Goal: Obtain resource: Download file/media

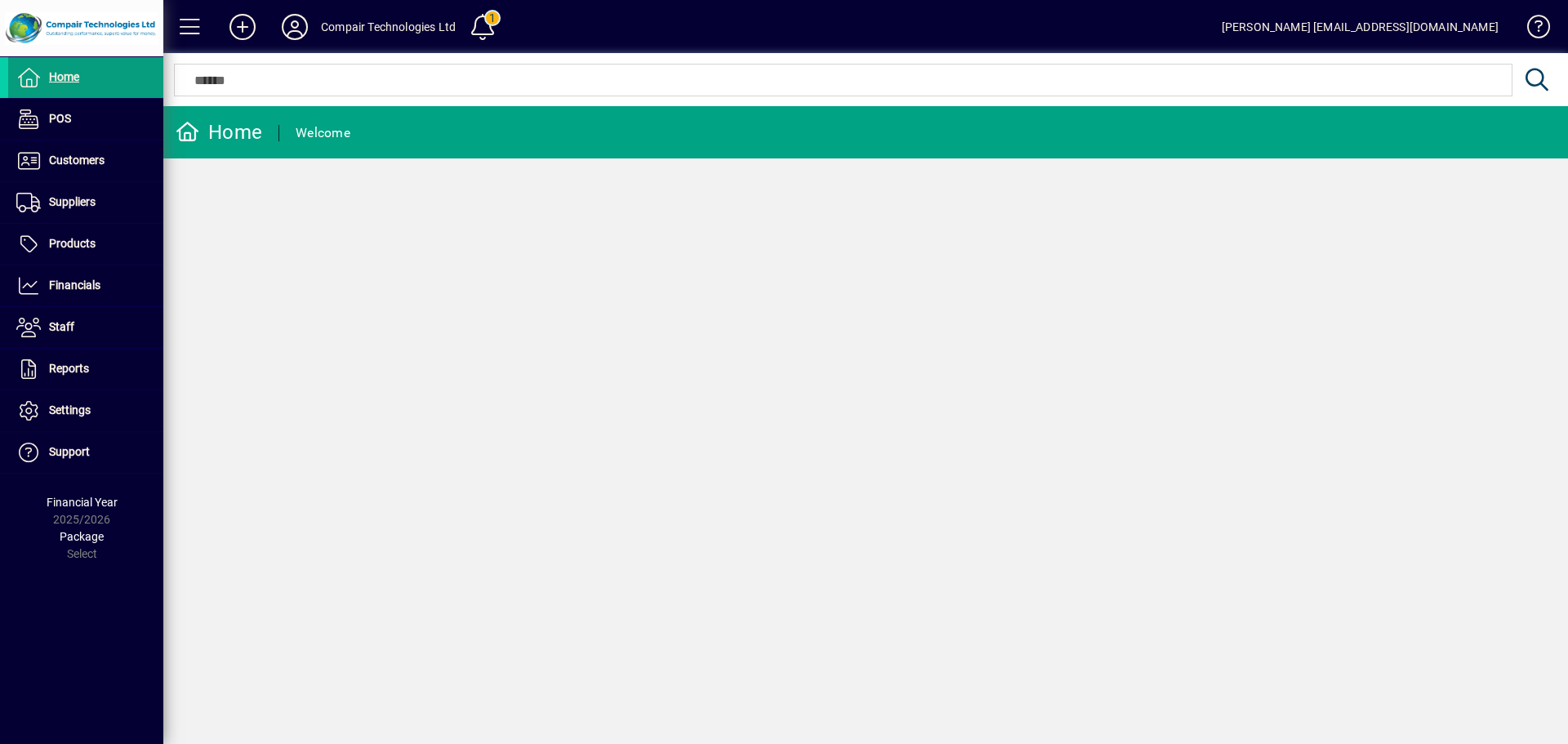
click at [268, 244] on div "Home Welcome" at bounding box center [865, 424] width 1405 height 638
click at [59, 74] on span "Home" at bounding box center [64, 77] width 30 height 13
click at [292, 31] on icon at bounding box center [295, 26] width 33 height 26
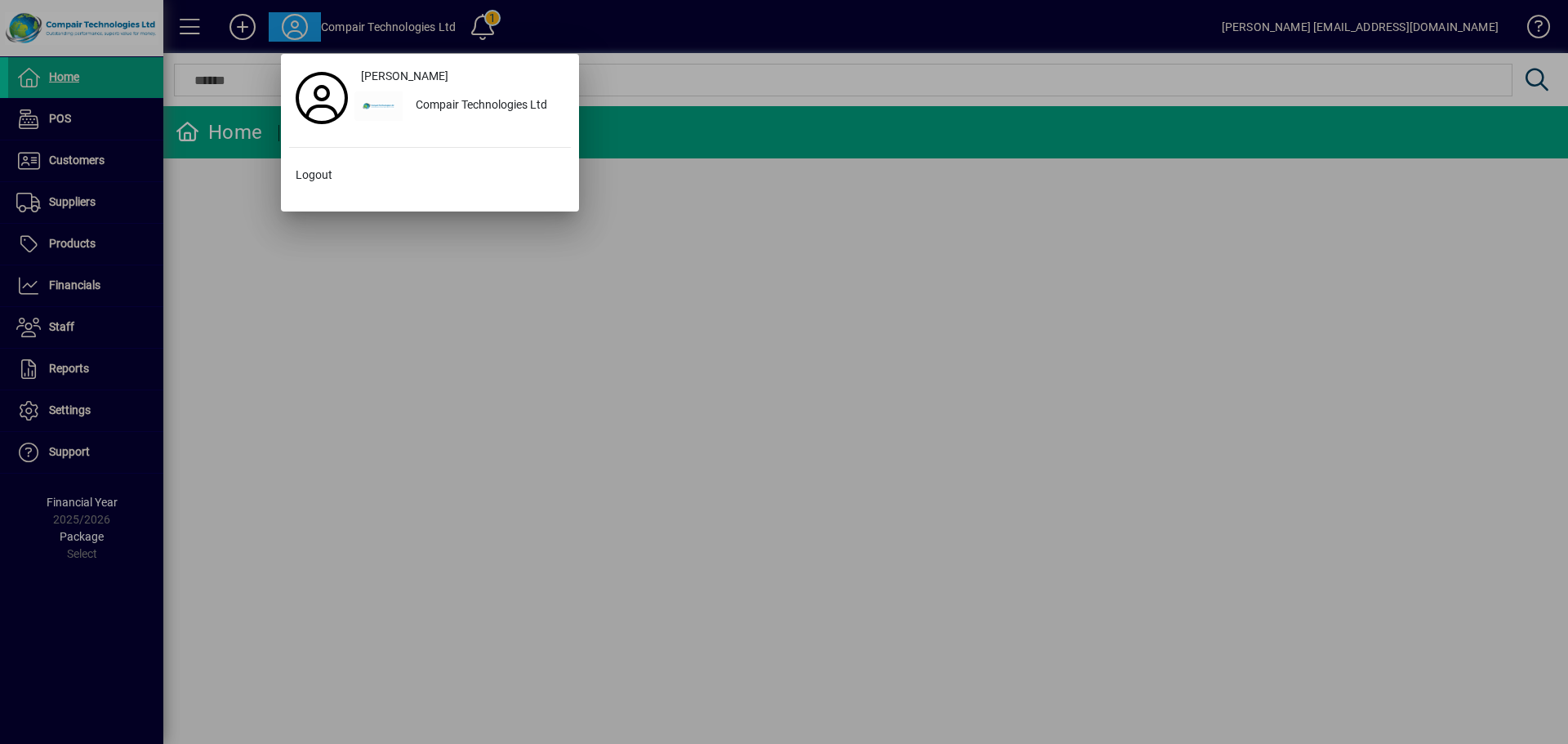
click at [292, 31] on div at bounding box center [784, 372] width 1568 height 744
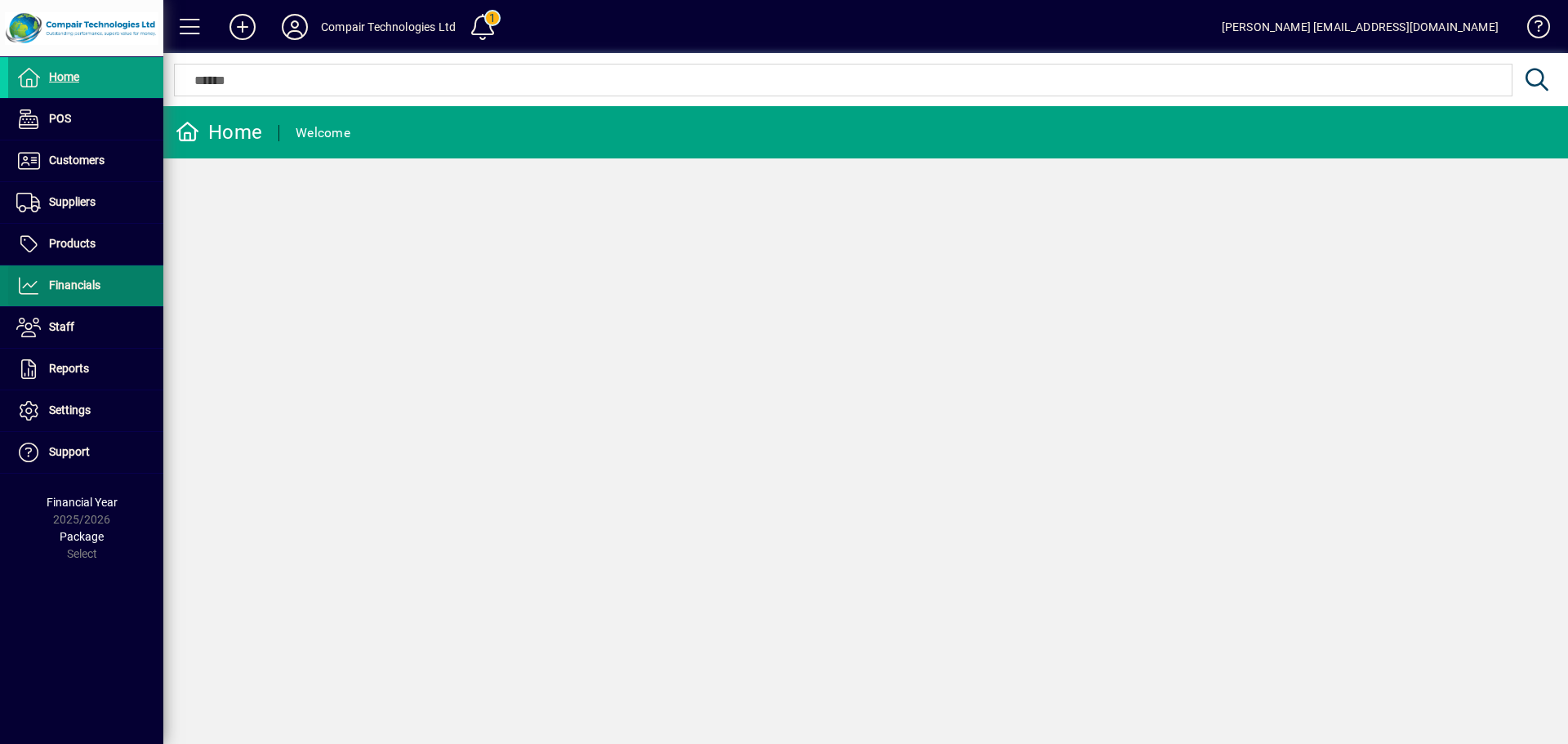
click at [73, 282] on span "Financials" at bounding box center [75, 285] width 51 height 13
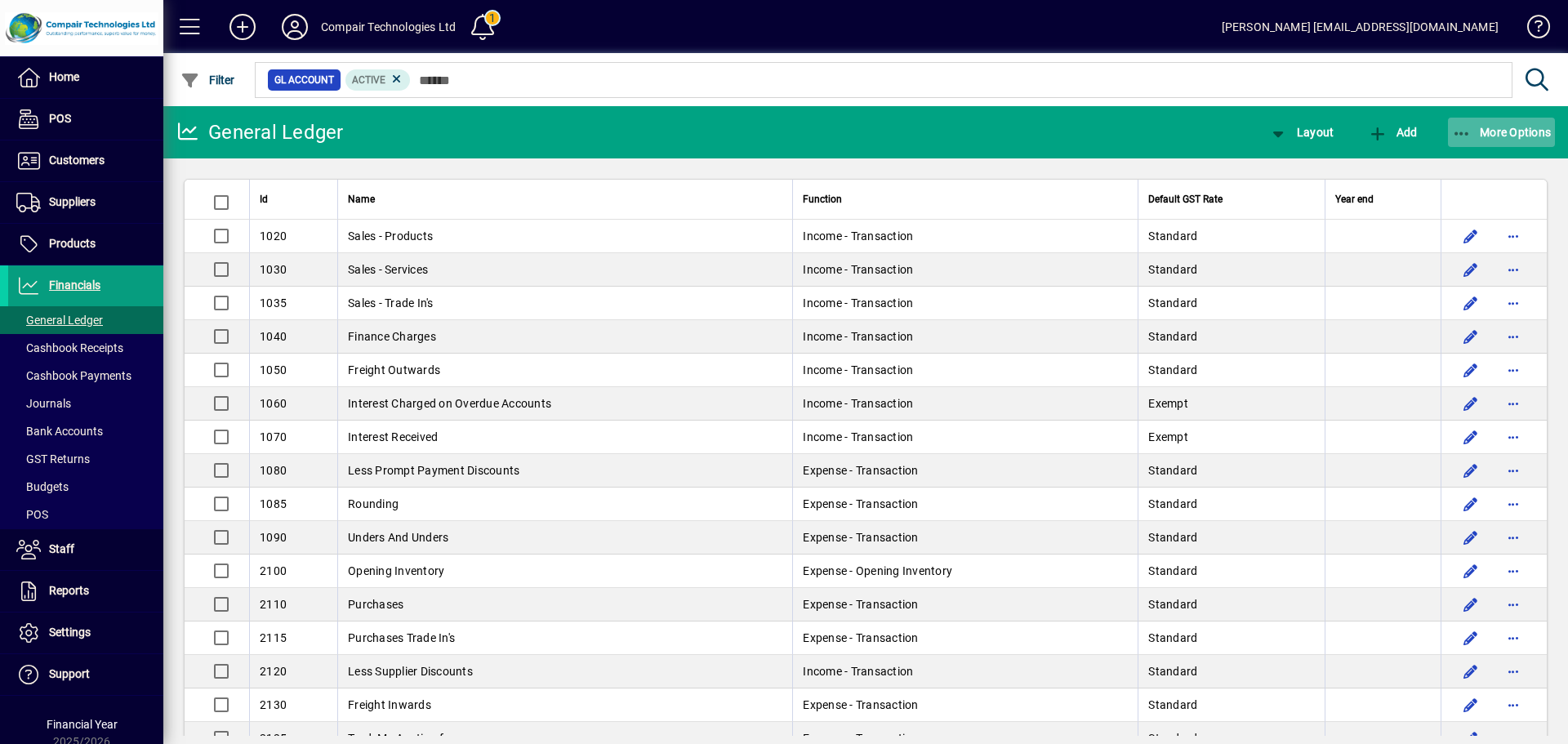
click at [1490, 123] on span "button" at bounding box center [1502, 132] width 108 height 39
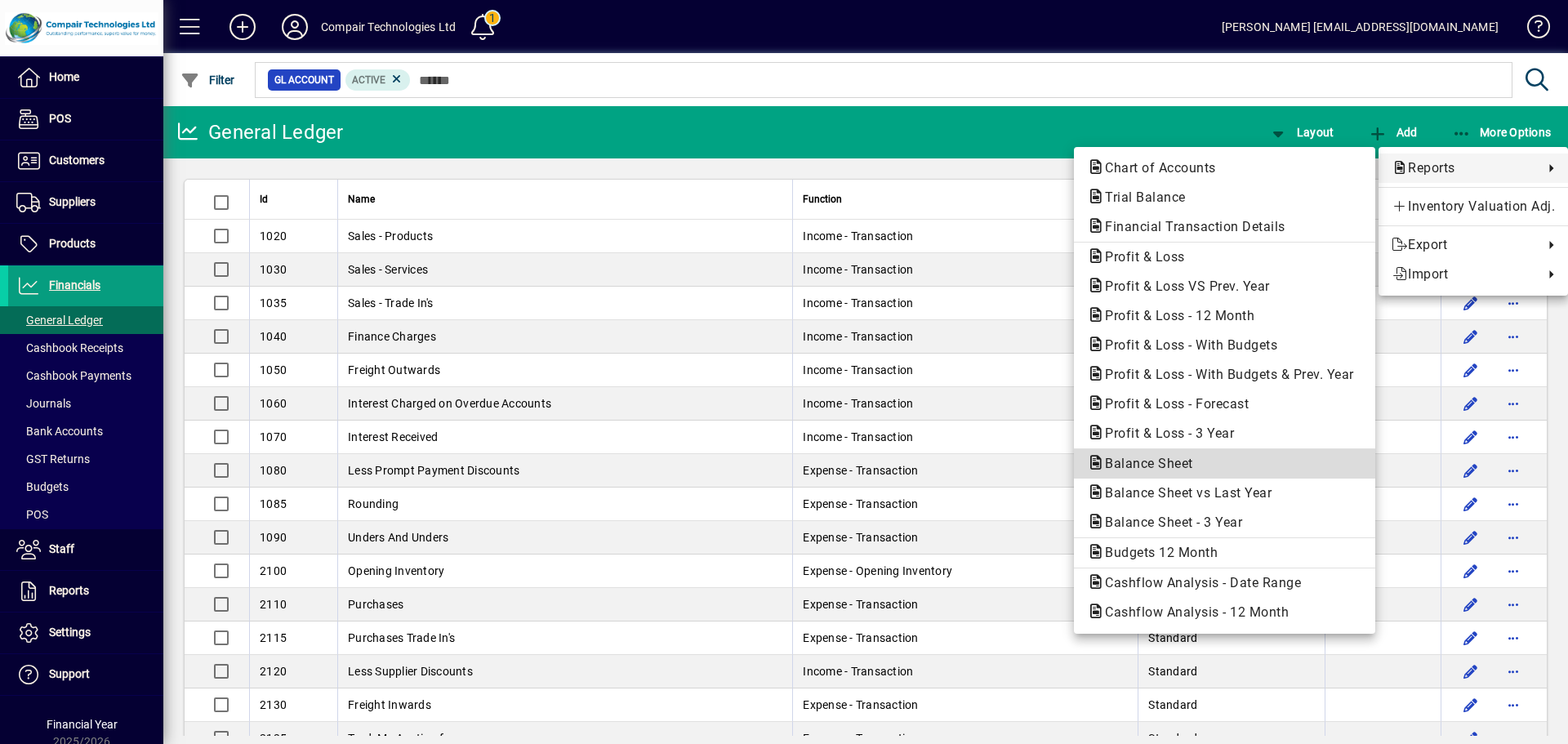
click at [1159, 465] on span "Balance Sheet" at bounding box center [1144, 463] width 114 height 16
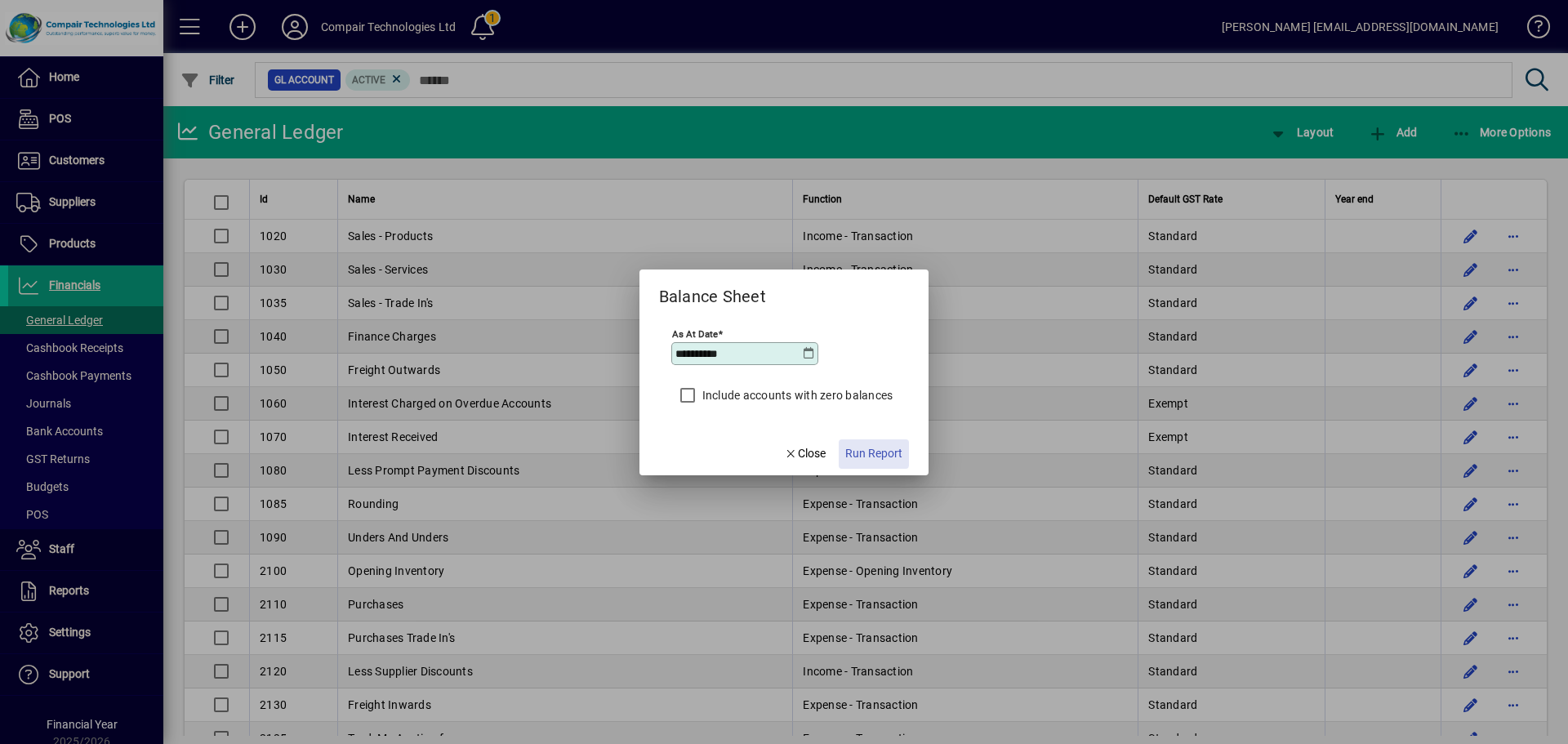
click at [859, 453] on span "Run Report" at bounding box center [873, 454] width 57 height 17
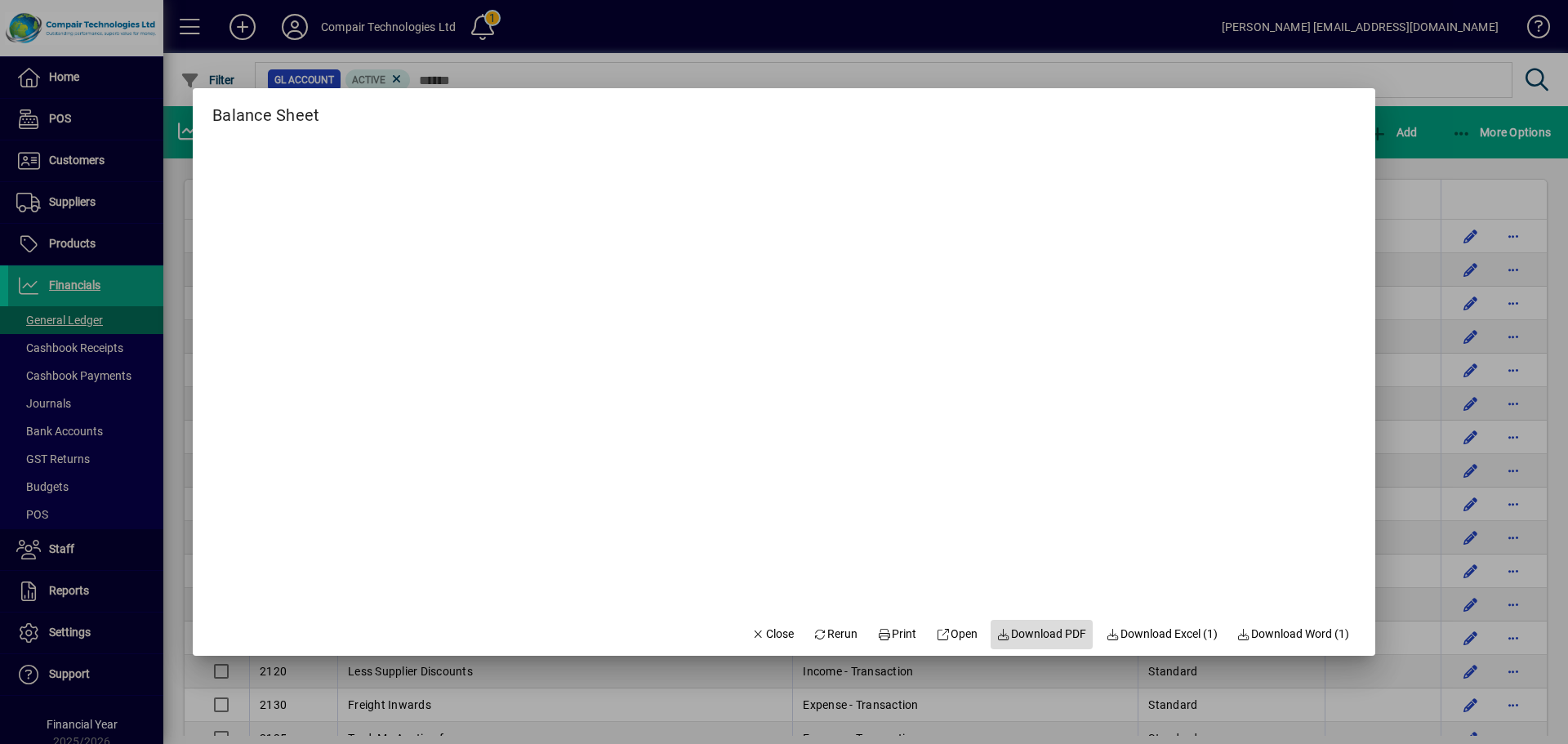
click at [1047, 635] on span "Download PDF" at bounding box center [1042, 634] width 89 height 17
click at [769, 632] on span "Close" at bounding box center [772, 634] width 43 height 17
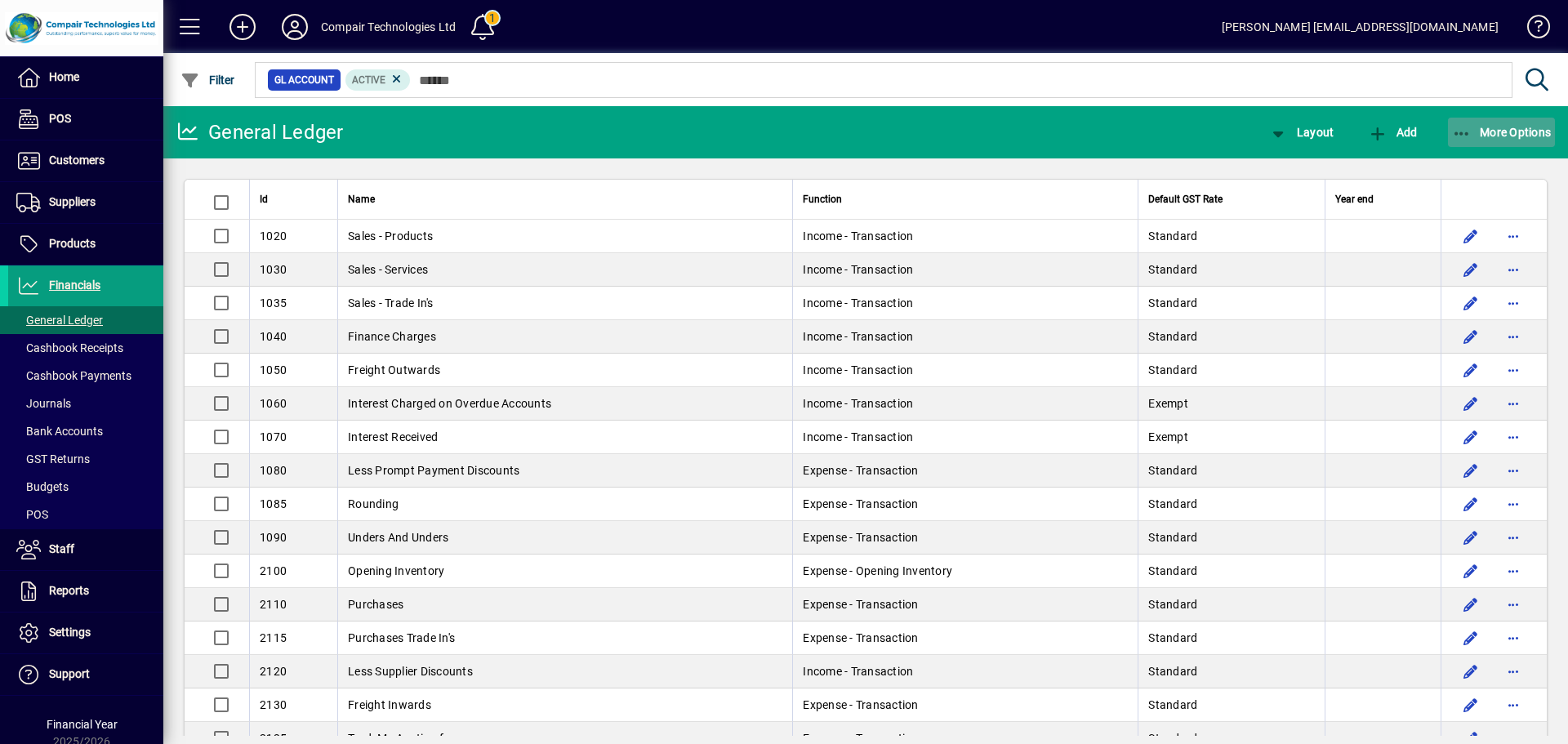
click at [1522, 139] on span "button" at bounding box center [1502, 132] width 108 height 39
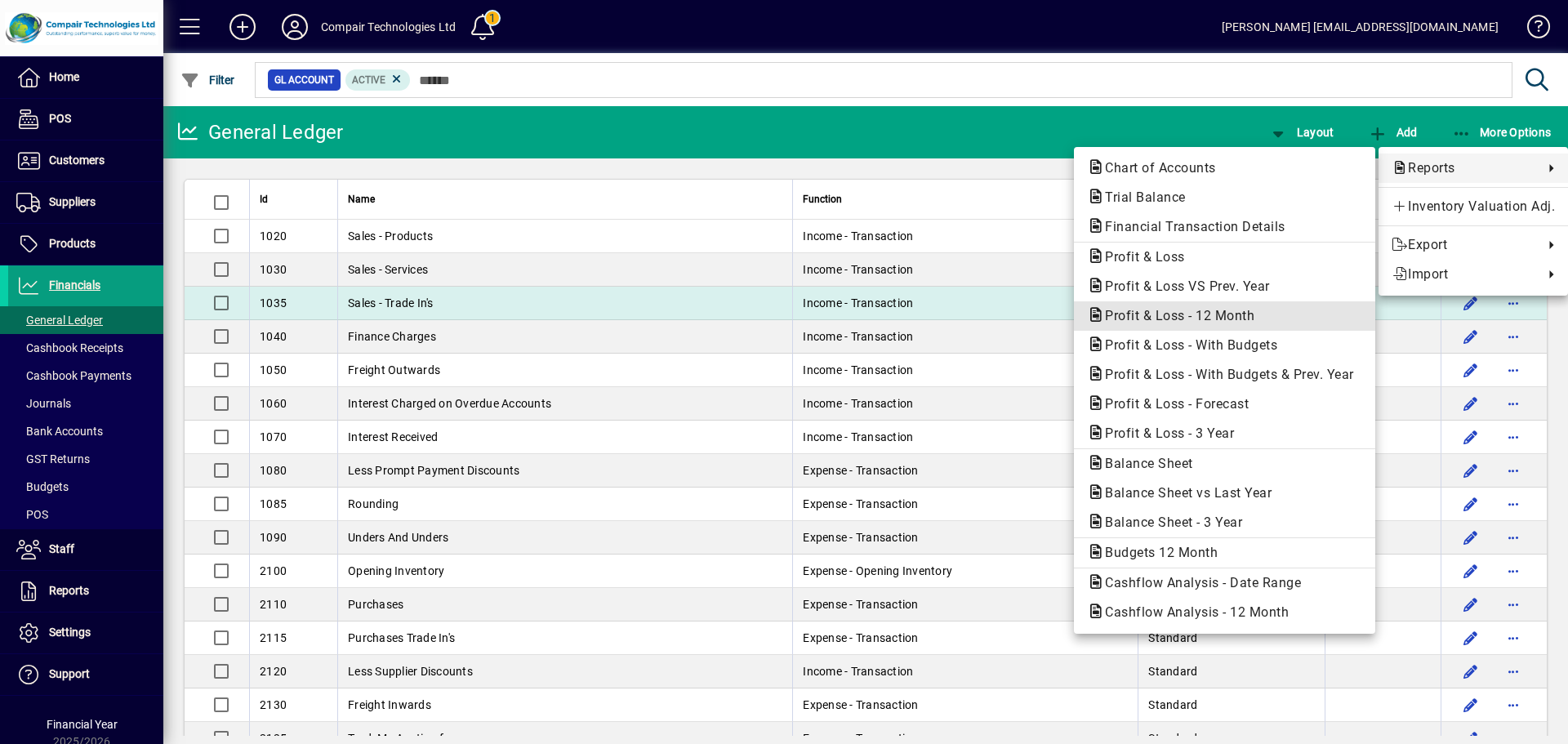
click at [1170, 315] on span "Profit & Loss - 12 Month" at bounding box center [1175, 315] width 175 height 16
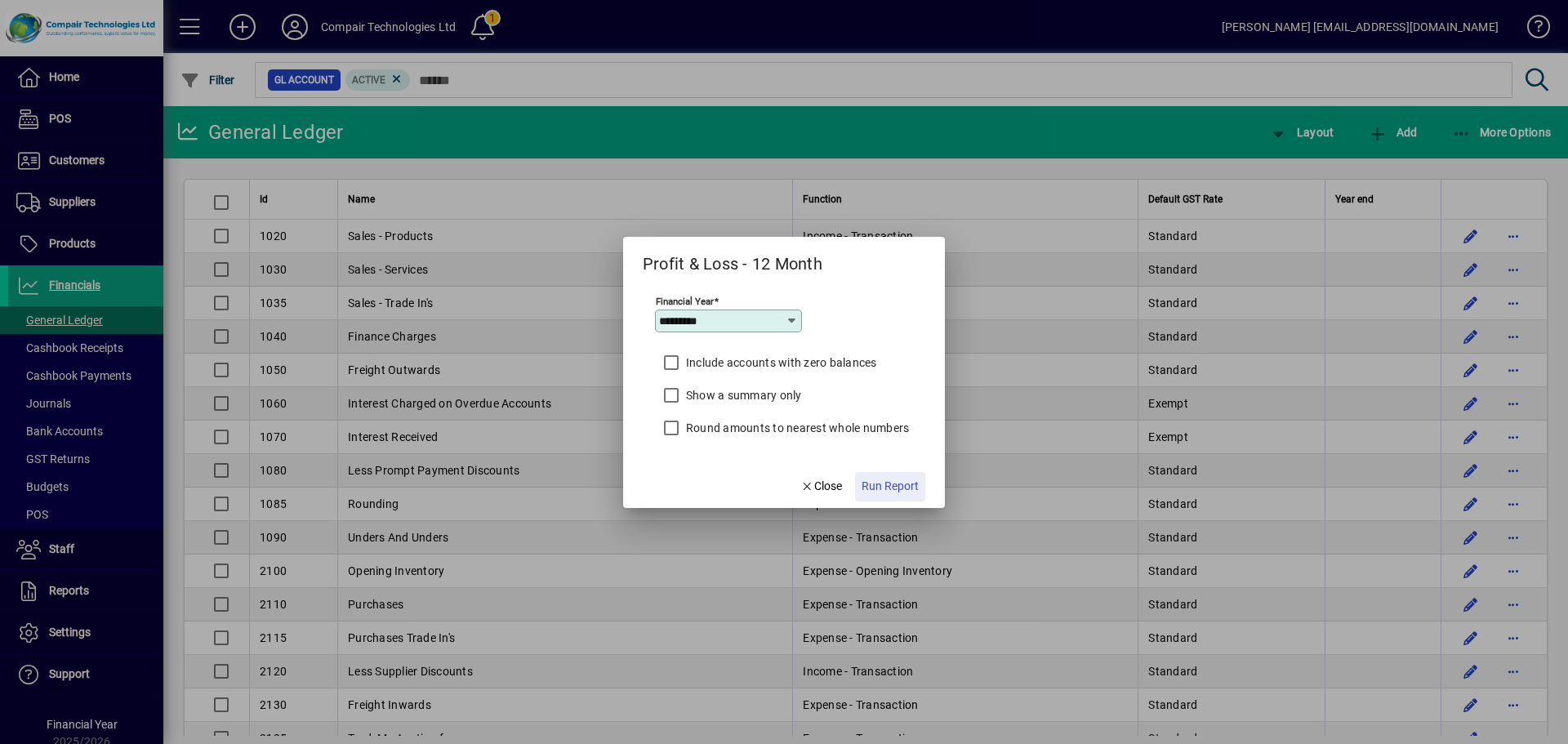
click at [893, 485] on span "Run Report" at bounding box center [890, 487] width 57 height 17
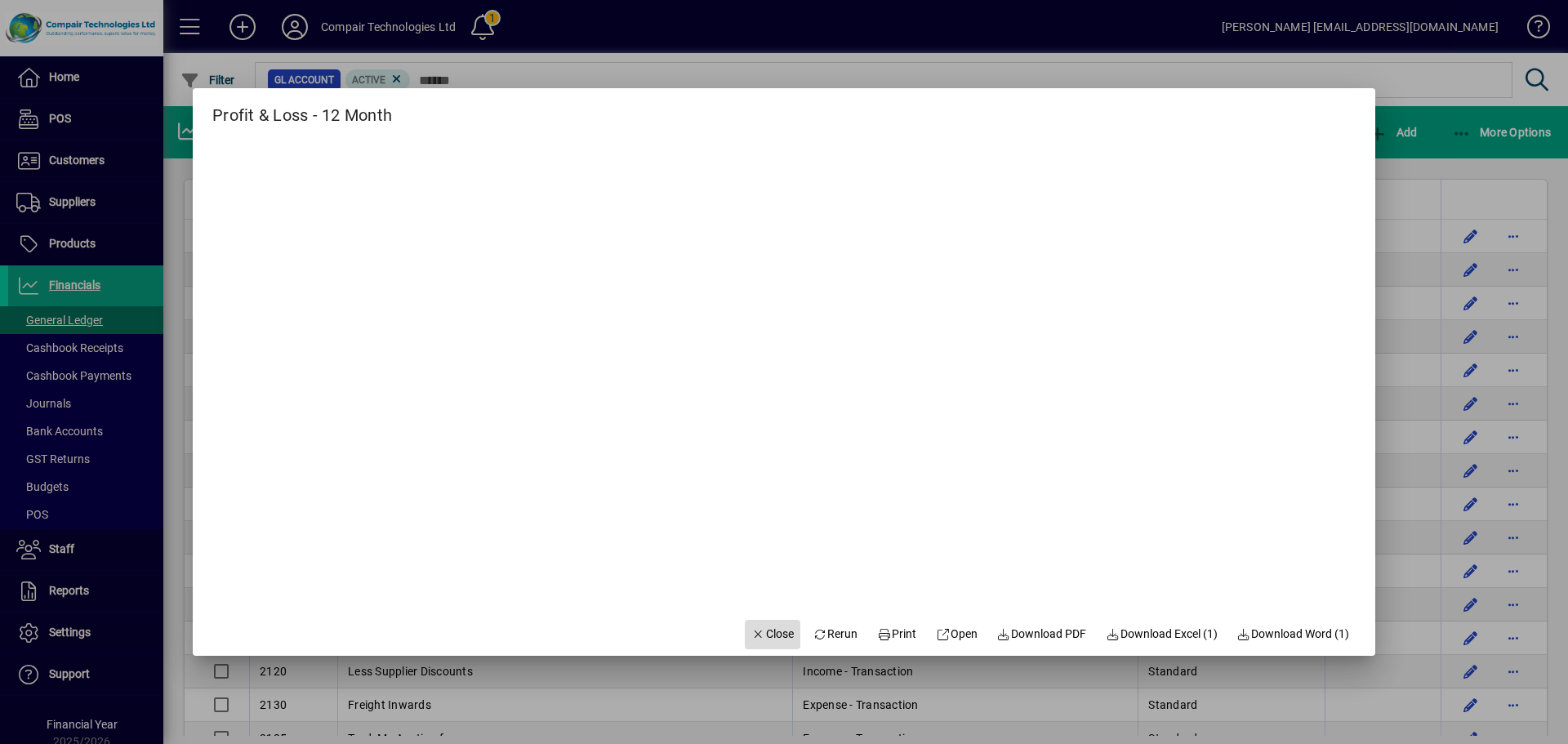
click at [762, 630] on span "Close" at bounding box center [772, 634] width 43 height 17
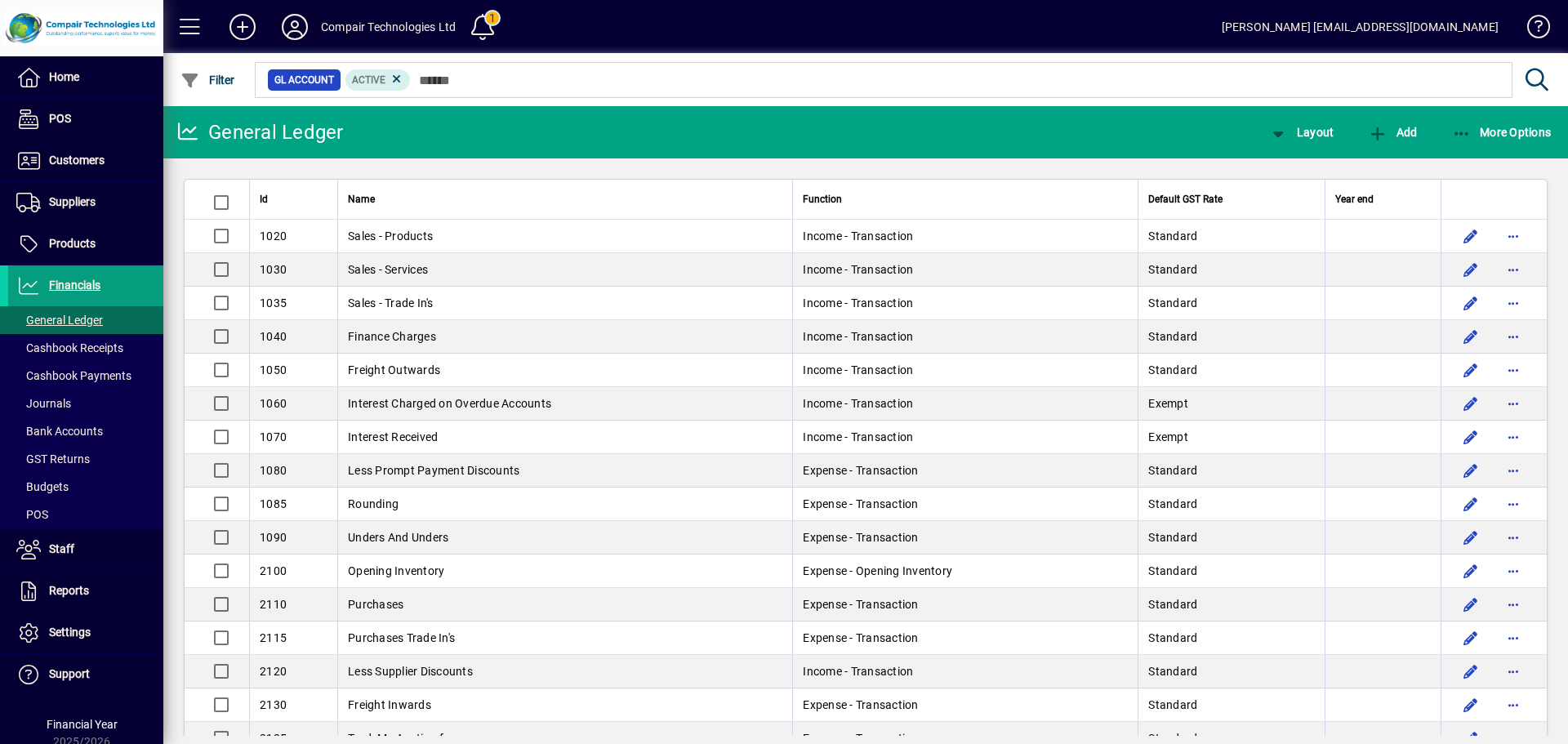
click at [287, 27] on icon at bounding box center [295, 26] width 33 height 26
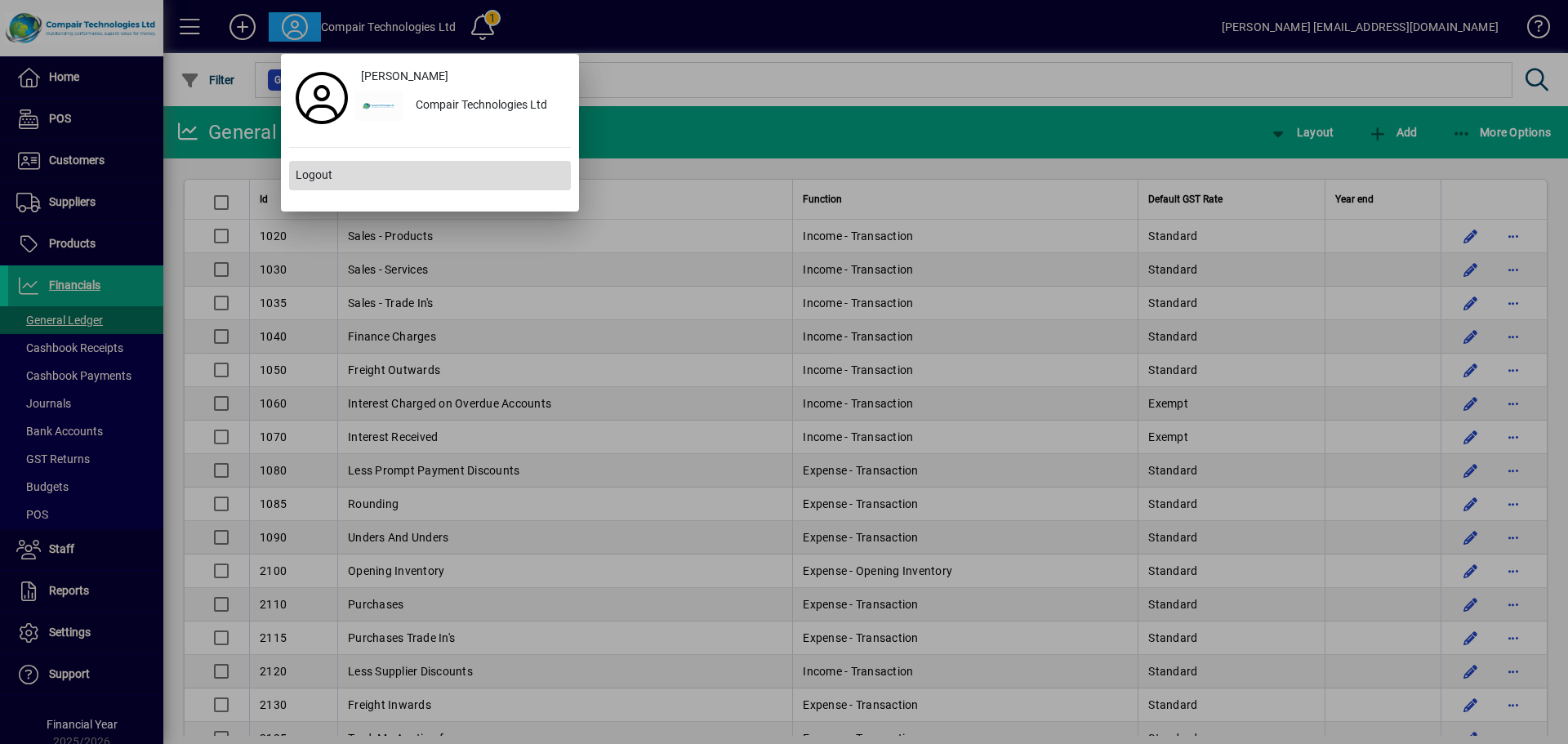
click at [308, 174] on span "Logout" at bounding box center [314, 175] width 37 height 17
